Goal: Task Accomplishment & Management: Use online tool/utility

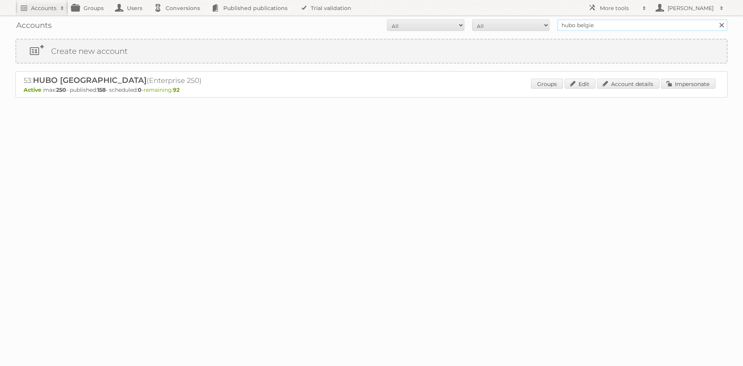
click at [595, 26] on input "hubo belgie" at bounding box center [642, 25] width 170 height 12
click at [565, 25] on input "text" at bounding box center [642, 25] width 170 height 12
type input "butlon"
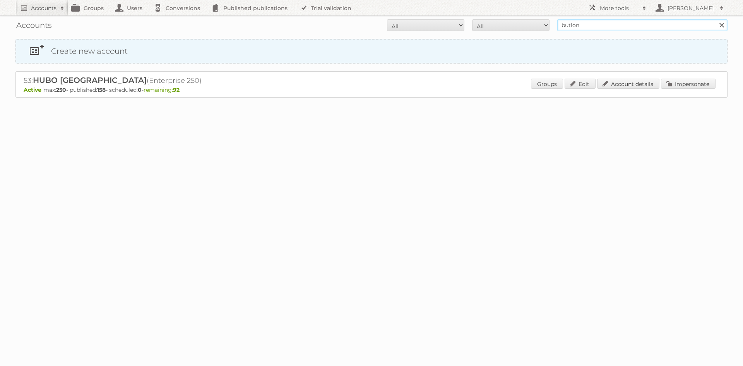
click at [716, 19] on input "Search" at bounding box center [722, 25] width 12 height 12
click at [683, 86] on link "Impersonate" at bounding box center [688, 84] width 55 height 10
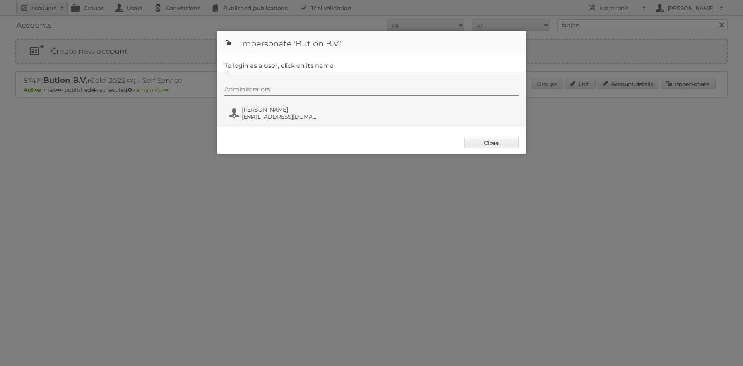
click at [260, 126] on div "Administrators [PERSON_NAME] [PERSON_NAME][EMAIL_ADDRESS][DOMAIN_NAME]" at bounding box center [372, 100] width 310 height 53
click at [266, 116] on span "[EMAIL_ADDRESS][DOMAIN_NAME]" at bounding box center [279, 116] width 75 height 7
